Goal: Task Accomplishment & Management: Use online tool/utility

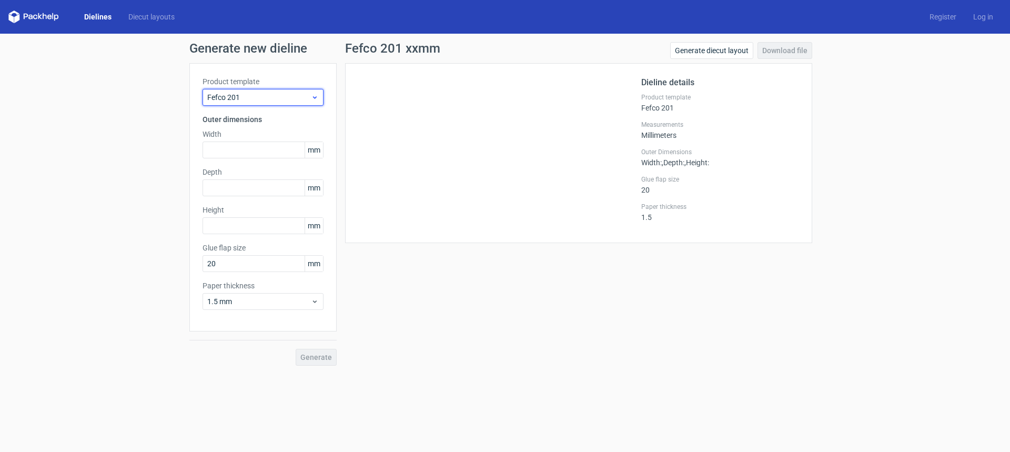
click at [271, 93] on span "Fefco 201" at bounding box center [259, 97] width 104 height 11
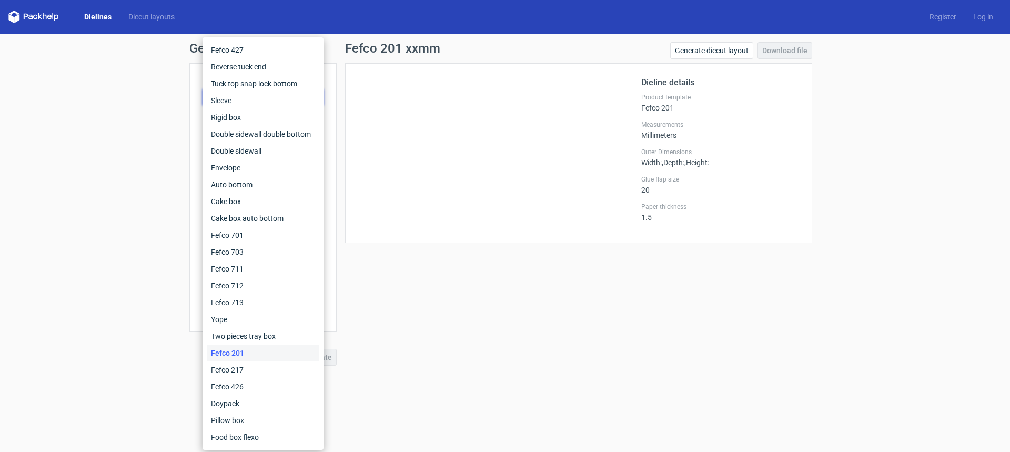
click at [174, 317] on div "Generate new dieline Product template Fefco 201 Outer dimensions Width mm Depth…" at bounding box center [505, 204] width 1010 height 340
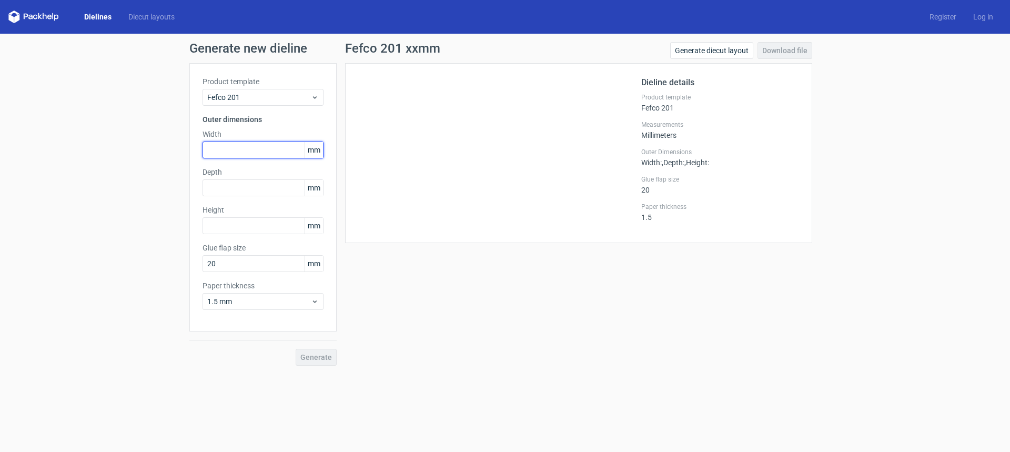
click at [228, 153] on input "text" at bounding box center [263, 150] width 121 height 17
click at [236, 221] on input "text" at bounding box center [263, 225] width 121 height 17
type input "275"
click at [219, 150] on input "text" at bounding box center [263, 150] width 121 height 17
type input "2"
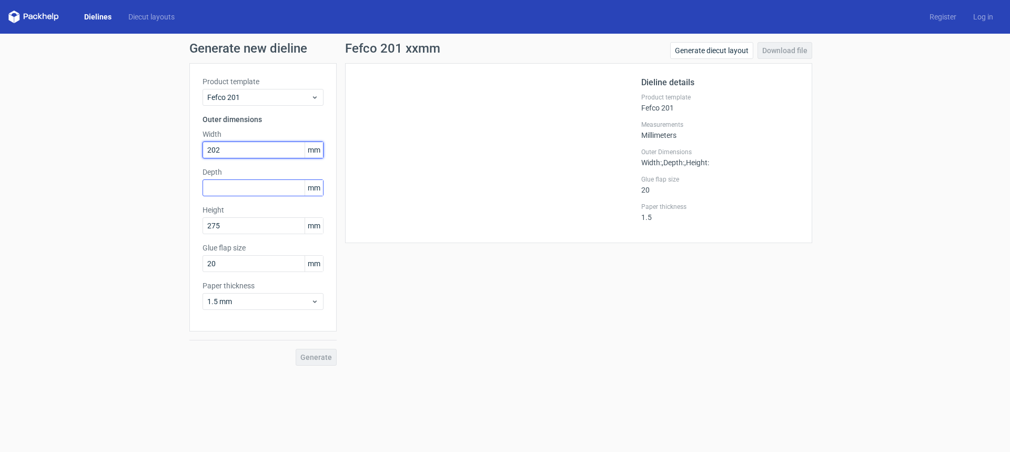
type input "202"
click at [220, 179] on input "text" at bounding box center [263, 187] width 121 height 17
type input "213"
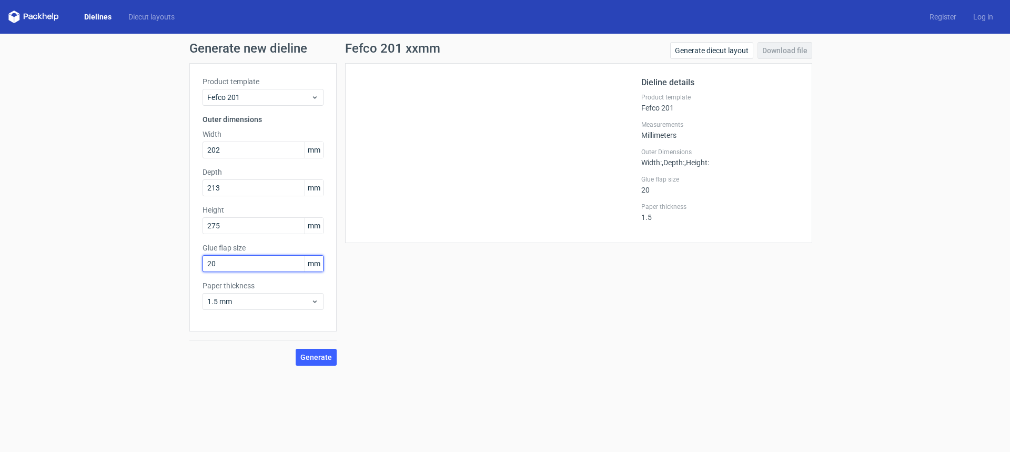
drag, startPoint x: 253, startPoint y: 267, endPoint x: 207, endPoint y: 257, distance: 47.0
click at [207, 257] on input "20" at bounding box center [263, 263] width 121 height 17
type input "35"
click at [244, 305] on span "1.5 mm" at bounding box center [259, 301] width 104 height 11
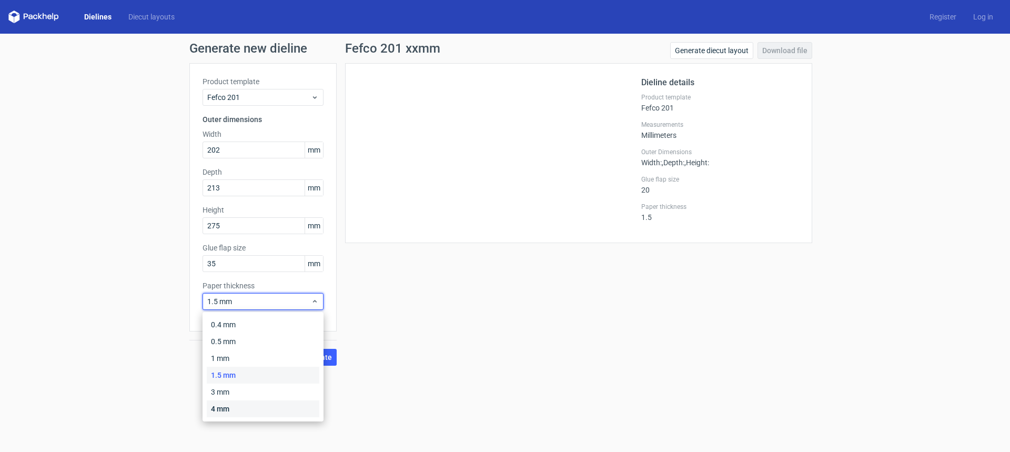
click at [236, 415] on div "4 mm" at bounding box center [263, 408] width 113 height 17
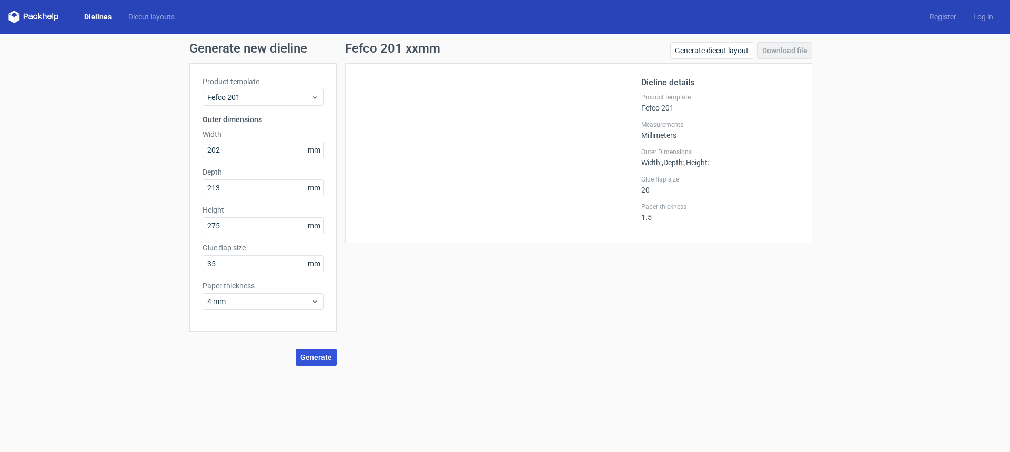
click at [308, 359] on span "Generate" at bounding box center [316, 356] width 32 height 7
click at [790, 47] on link "Download file" at bounding box center [784, 50] width 55 height 17
